Goal: Task Accomplishment & Management: Complete application form

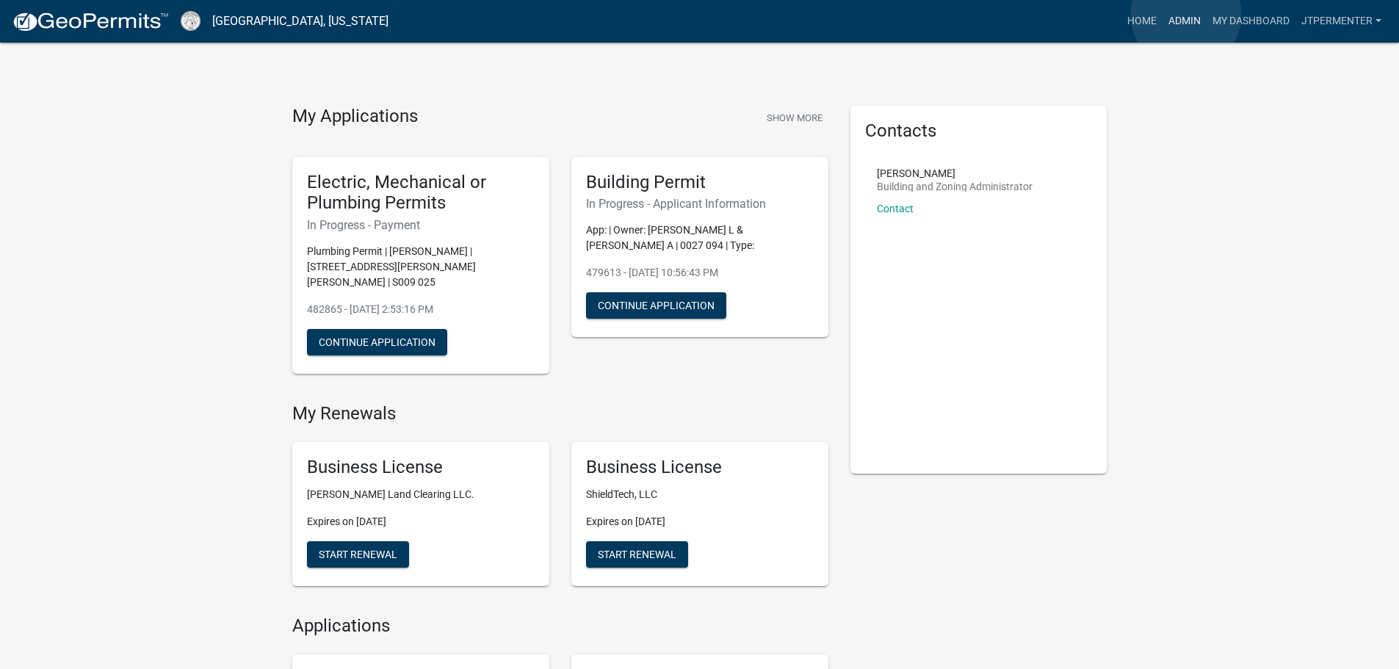
click at [1186, 15] on link "Admin" at bounding box center [1184, 21] width 44 height 28
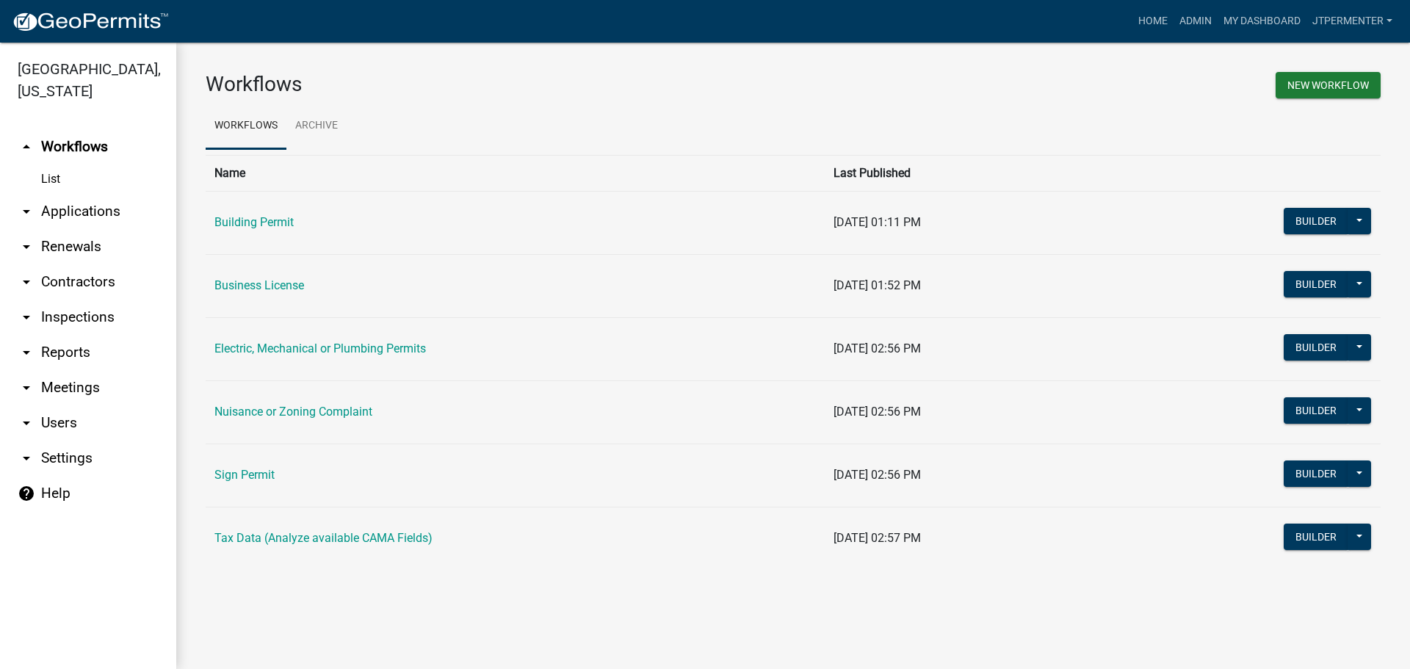
click at [225, 345] on link "Electric, Mechanical or Plumbing Permits" at bounding box center [319, 348] width 211 height 14
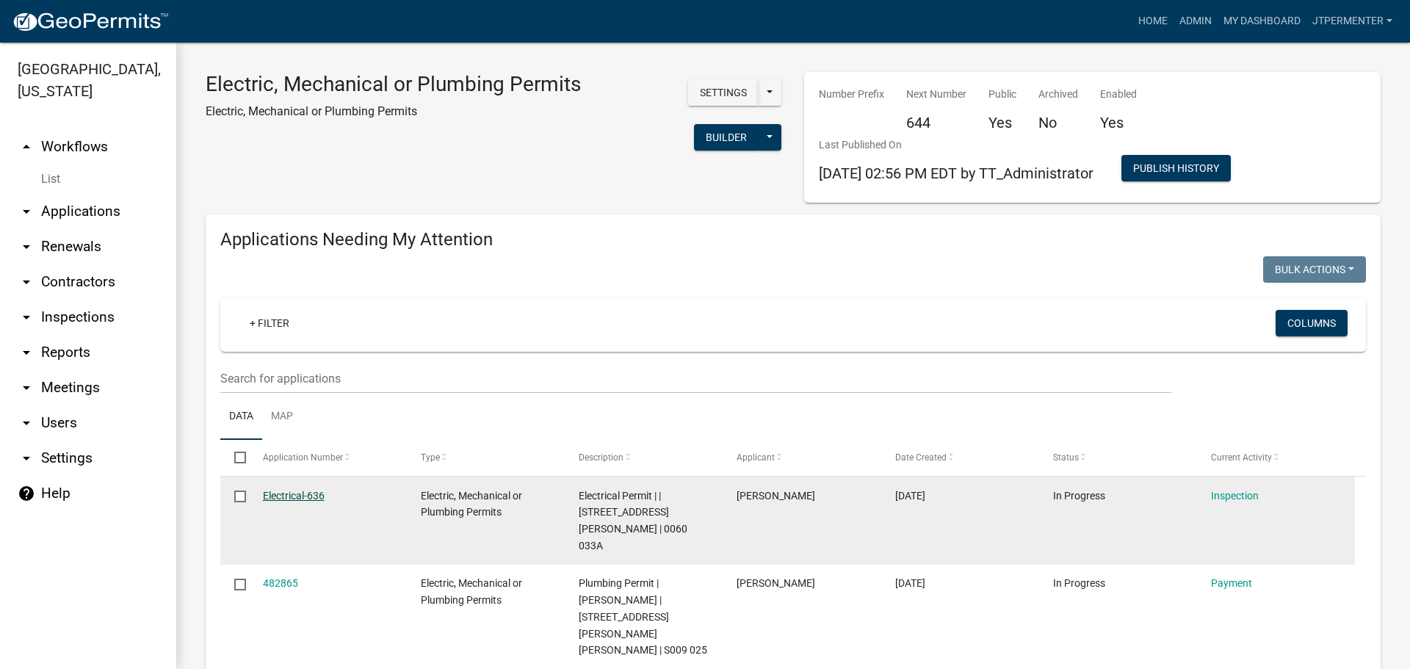
click at [302, 495] on link "Electrical-636" at bounding box center [294, 496] width 62 height 12
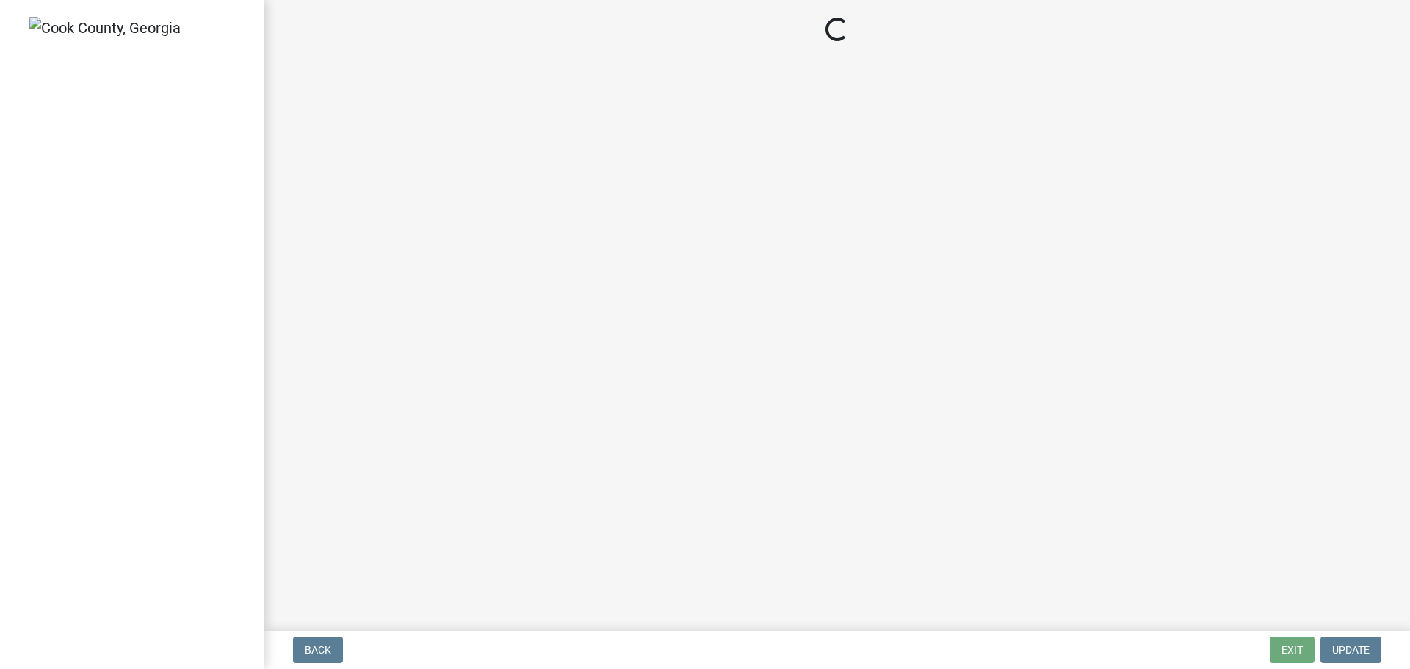
select select "99a32835-11ba-4368-9d1a-cbf1779c6d76"
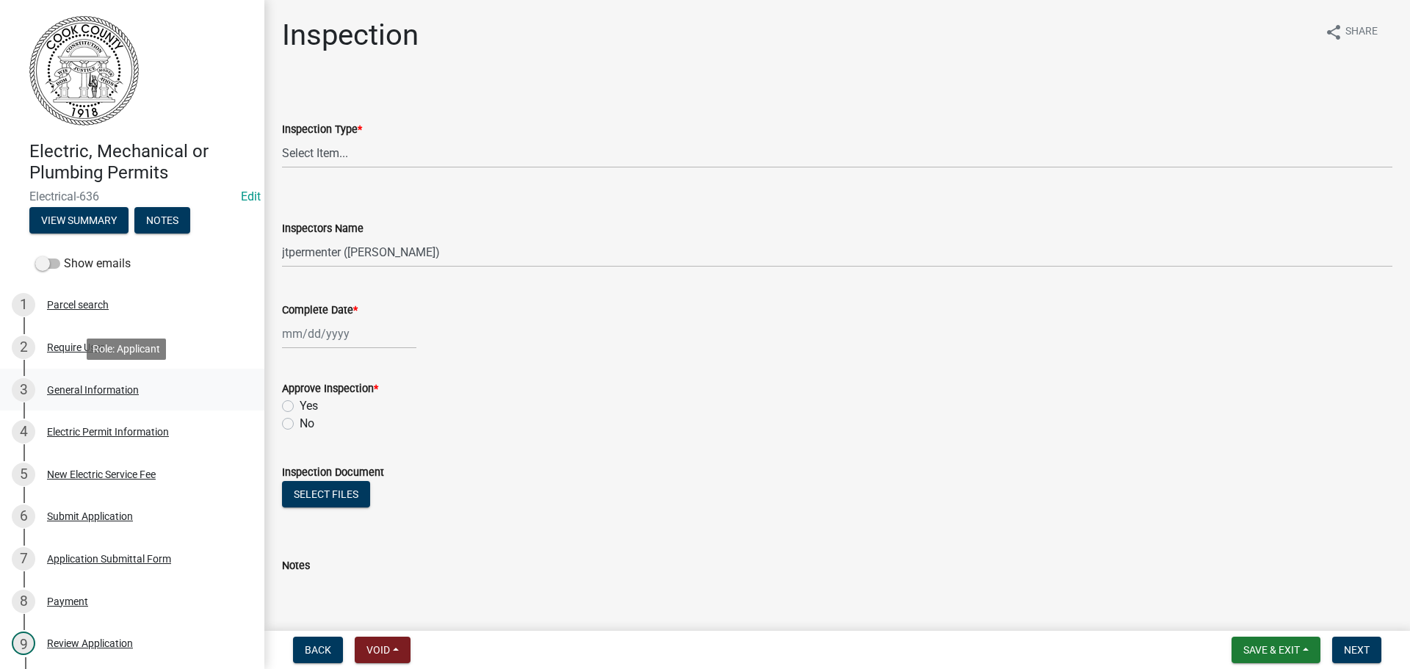
click at [117, 385] on div "General Information" at bounding box center [93, 390] width 92 height 10
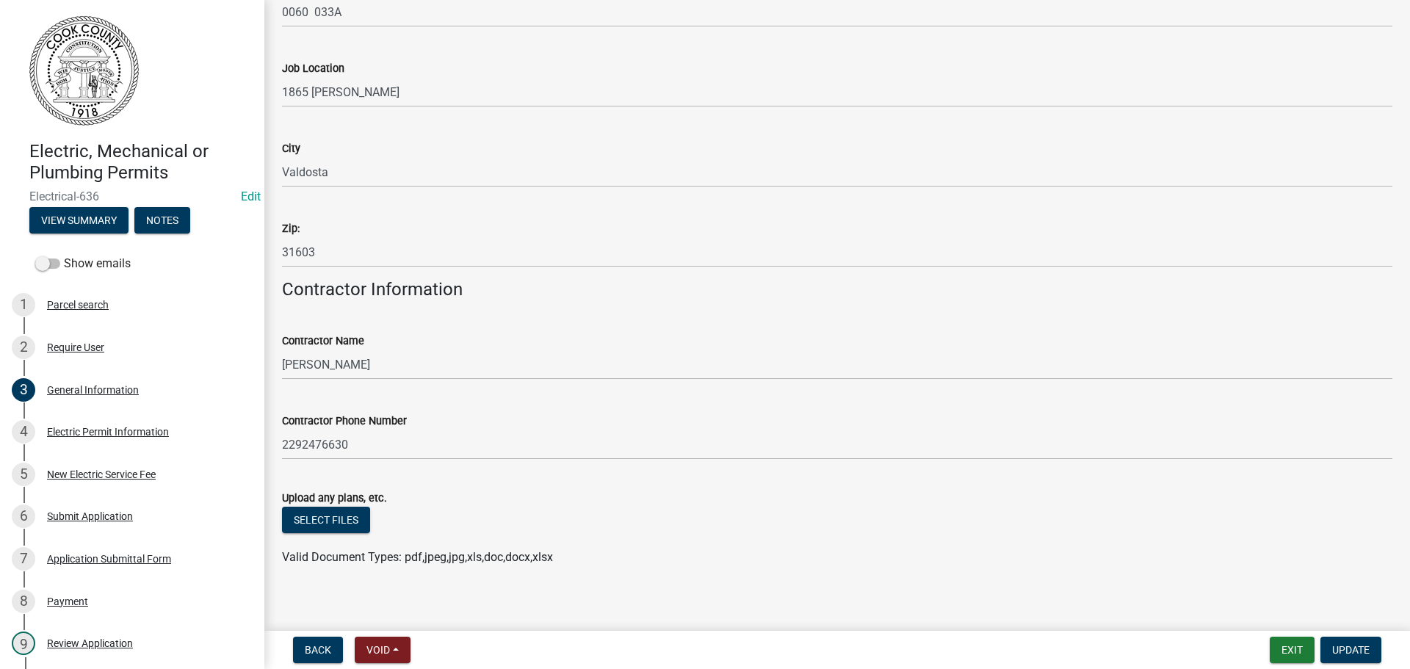
scroll to position [842, 0]
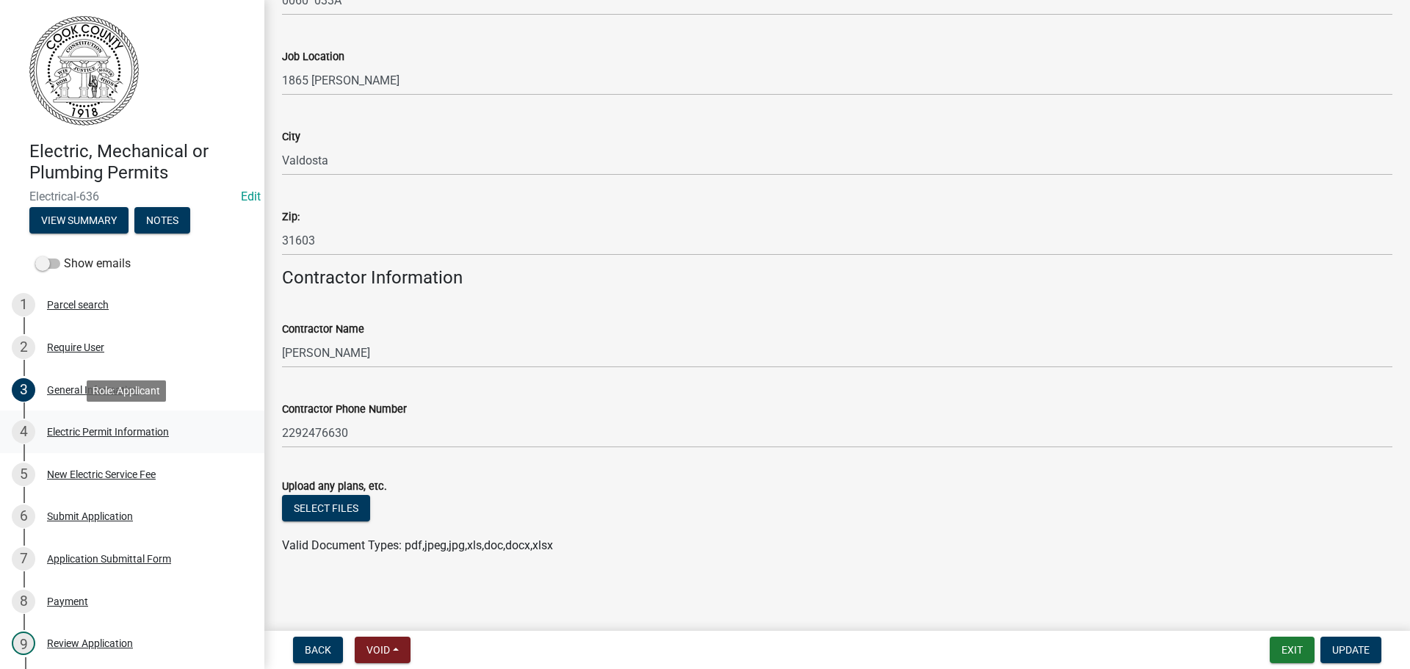
click at [119, 432] on div "Electric Permit Information" at bounding box center [108, 432] width 122 height 10
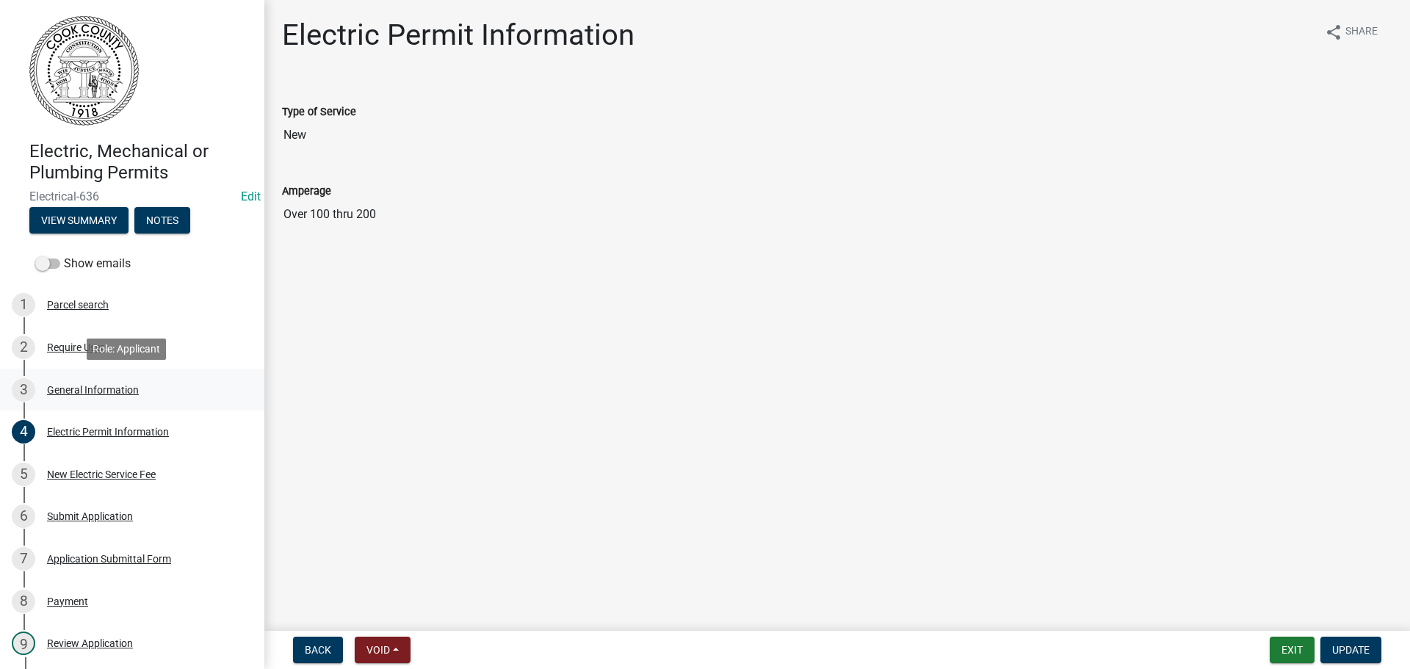
click at [84, 387] on div "General Information" at bounding box center [93, 390] width 92 height 10
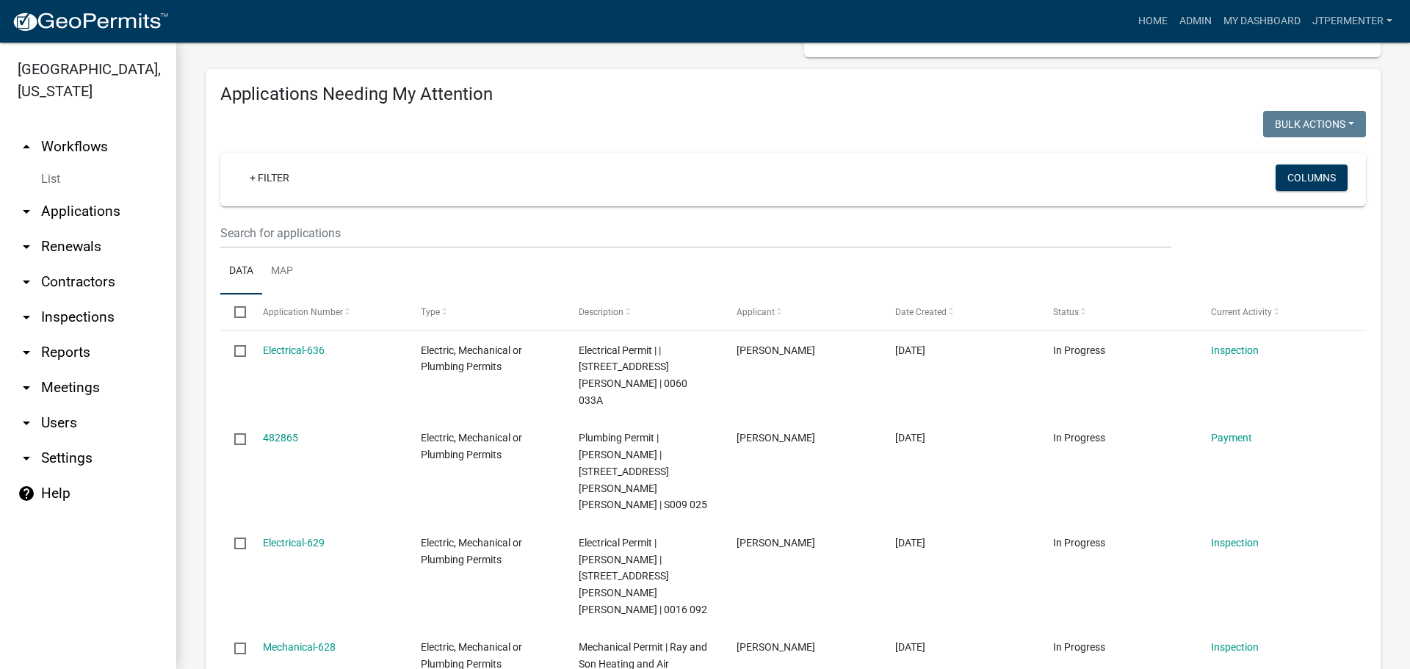
scroll to position [147, 0]
